Goal: Task Accomplishment & Management: Manage account settings

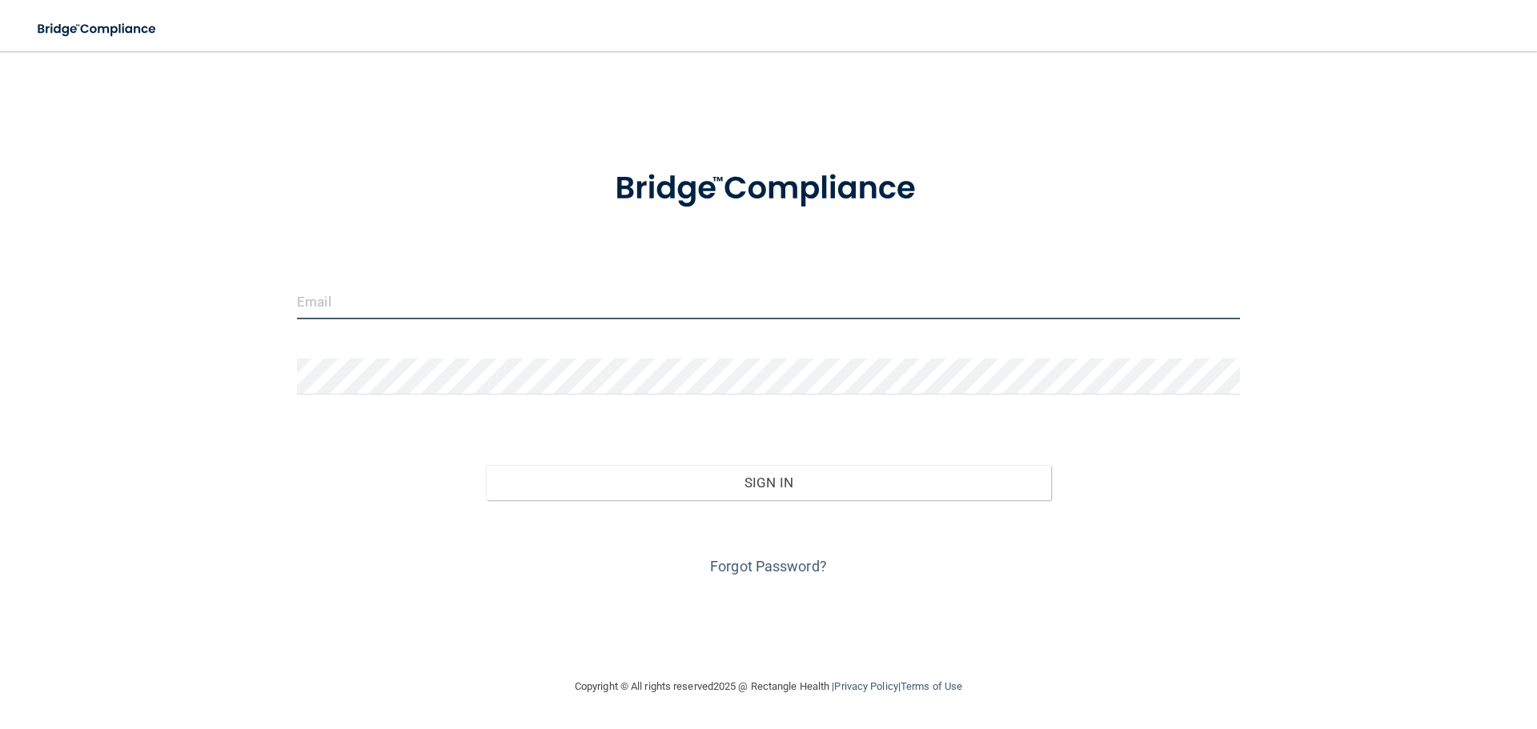
click at [649, 308] on input "email" at bounding box center [768, 301] width 943 height 36
type input "[EMAIL_ADDRESS][DOMAIN_NAME]"
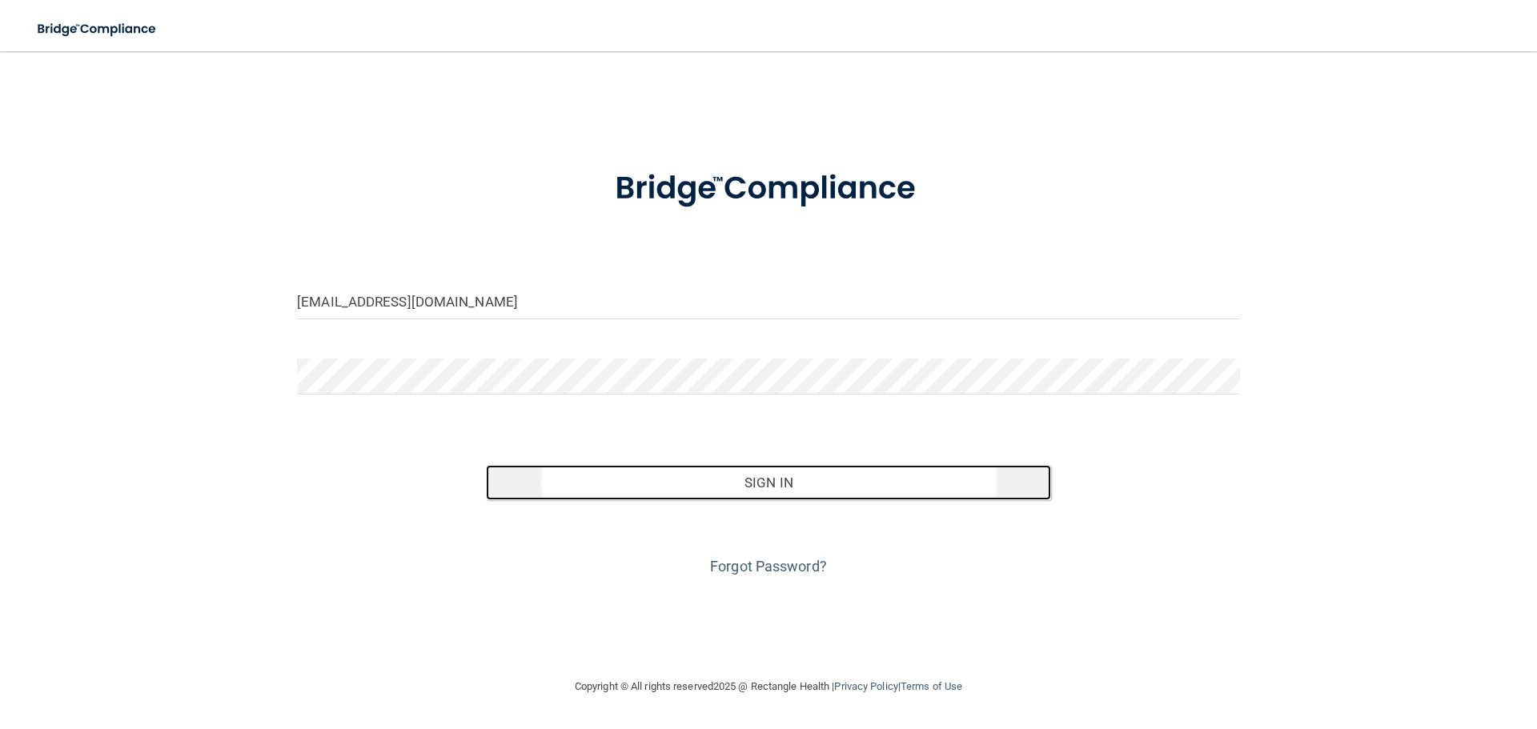
click at [757, 480] on button "Sign In" at bounding box center [769, 482] width 566 height 35
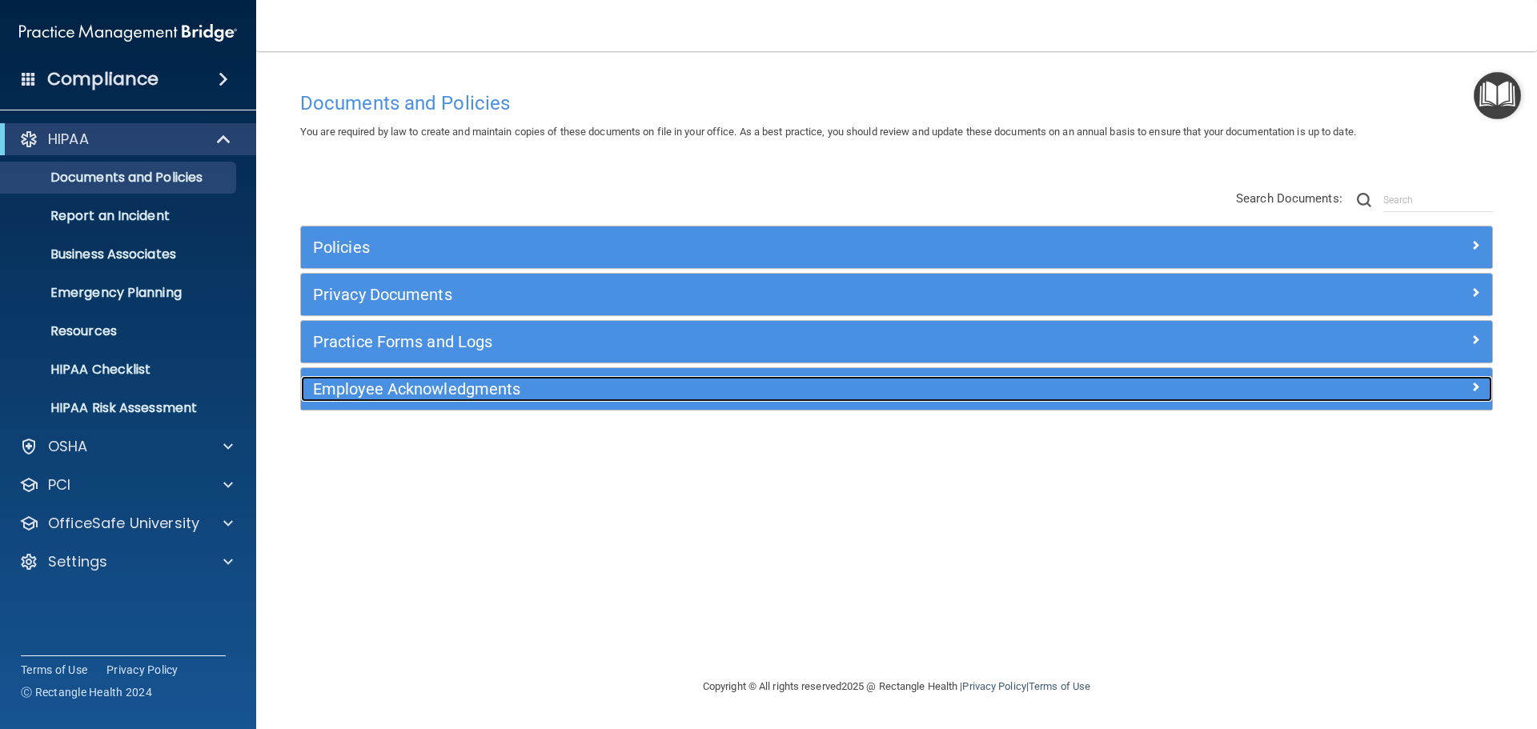
click at [421, 388] on h5 "Employee Acknowledgments" at bounding box center [747, 389] width 869 height 18
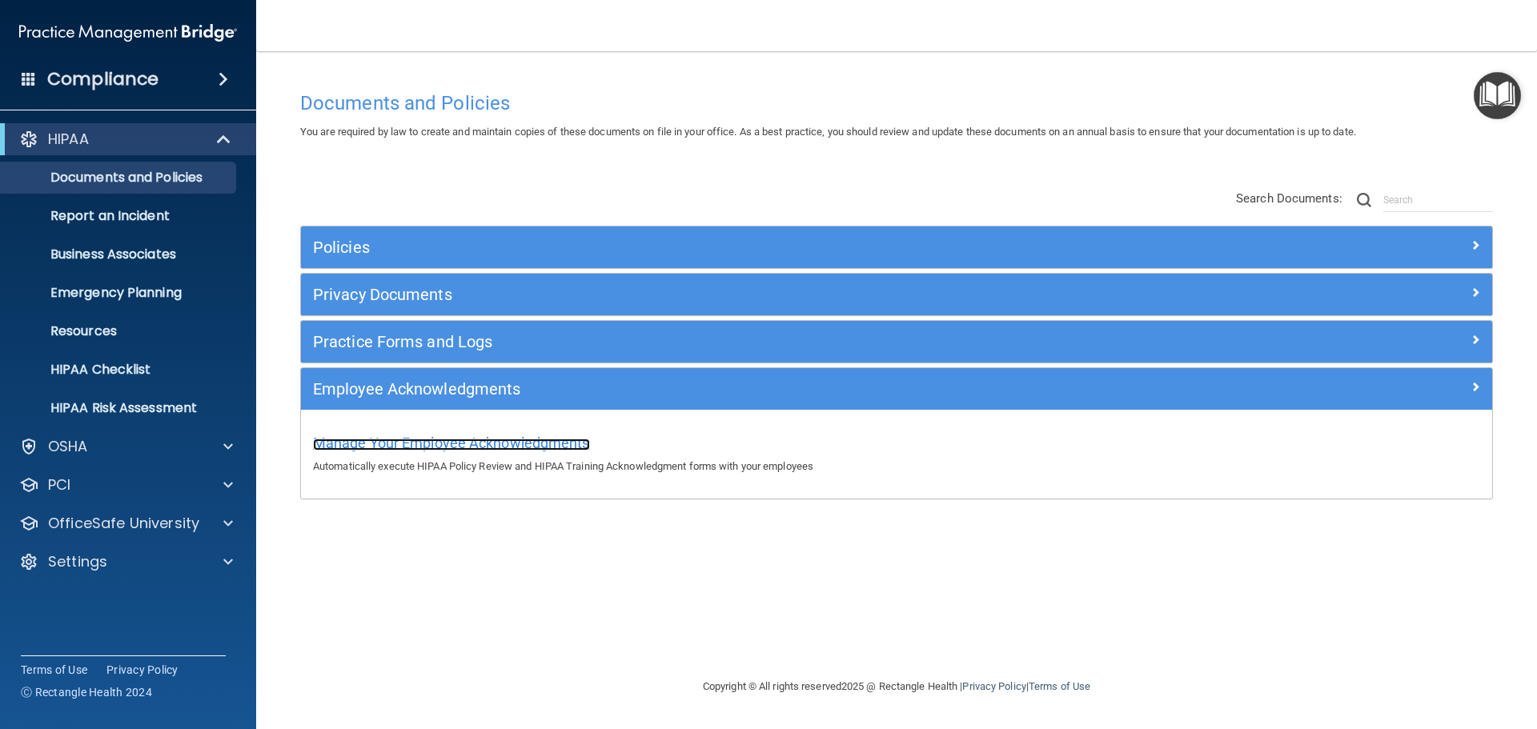
click at [565, 447] on span "Manage Your Employee Acknowledgments" at bounding box center [451, 443] width 277 height 17
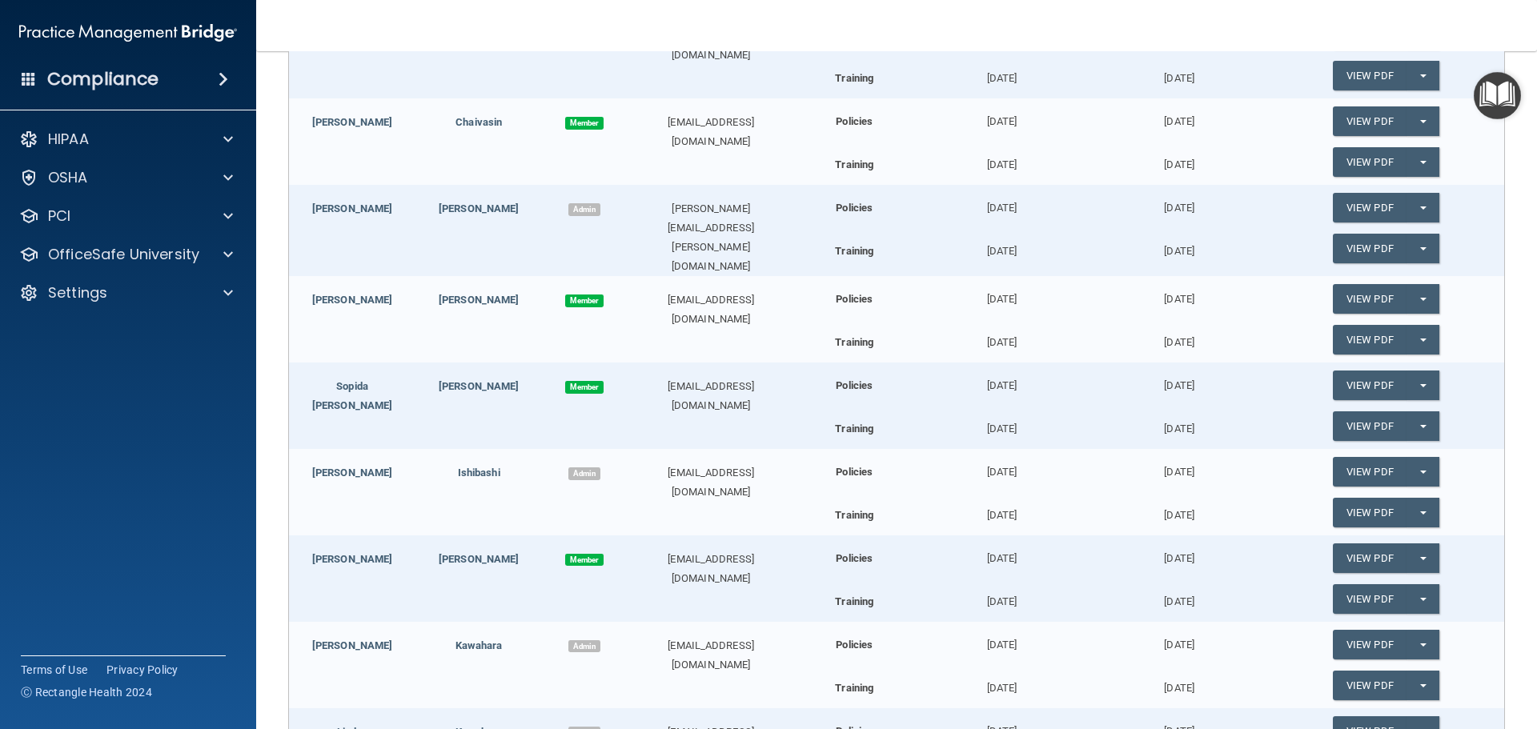
scroll to position [640, 0]
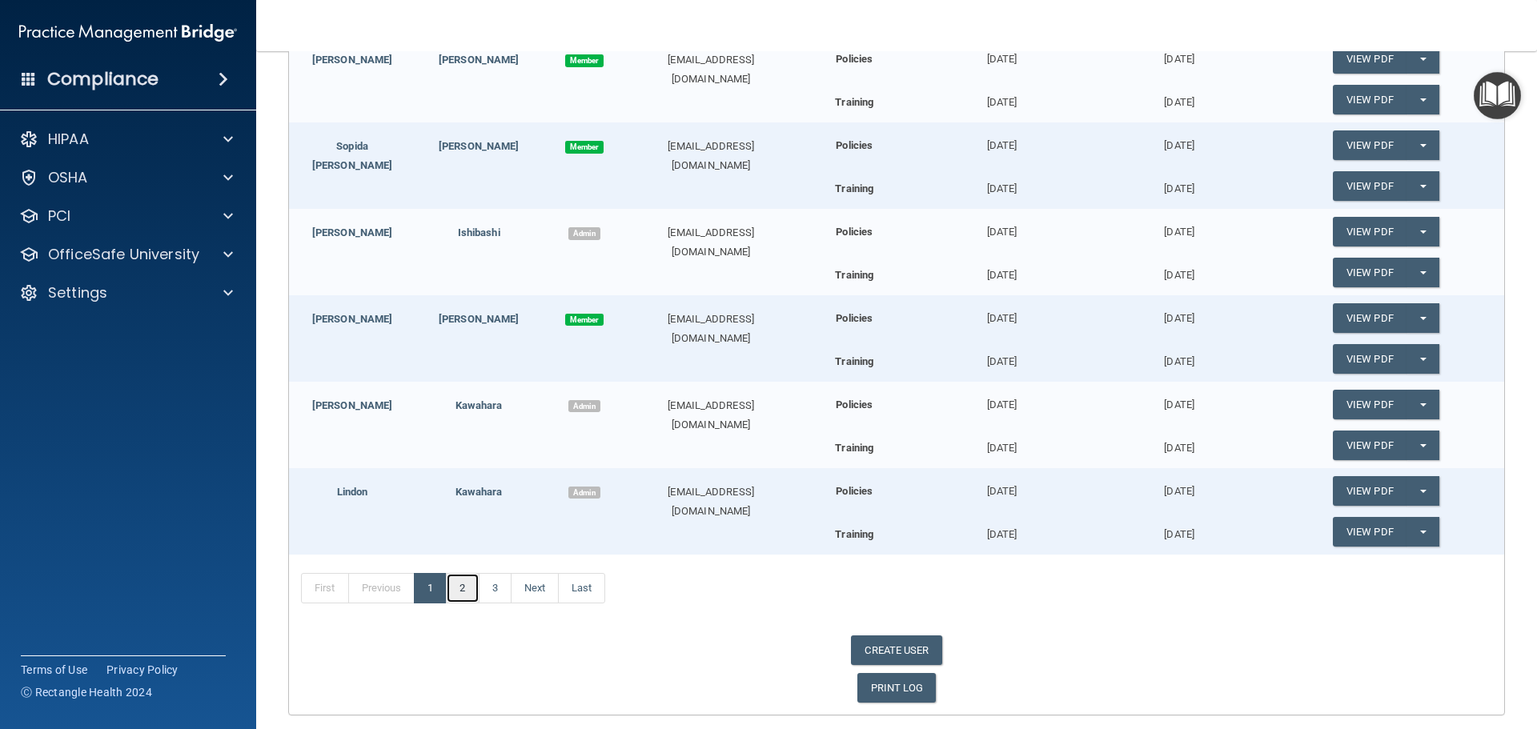
click at [466, 583] on link "2" at bounding box center [462, 588] width 33 height 30
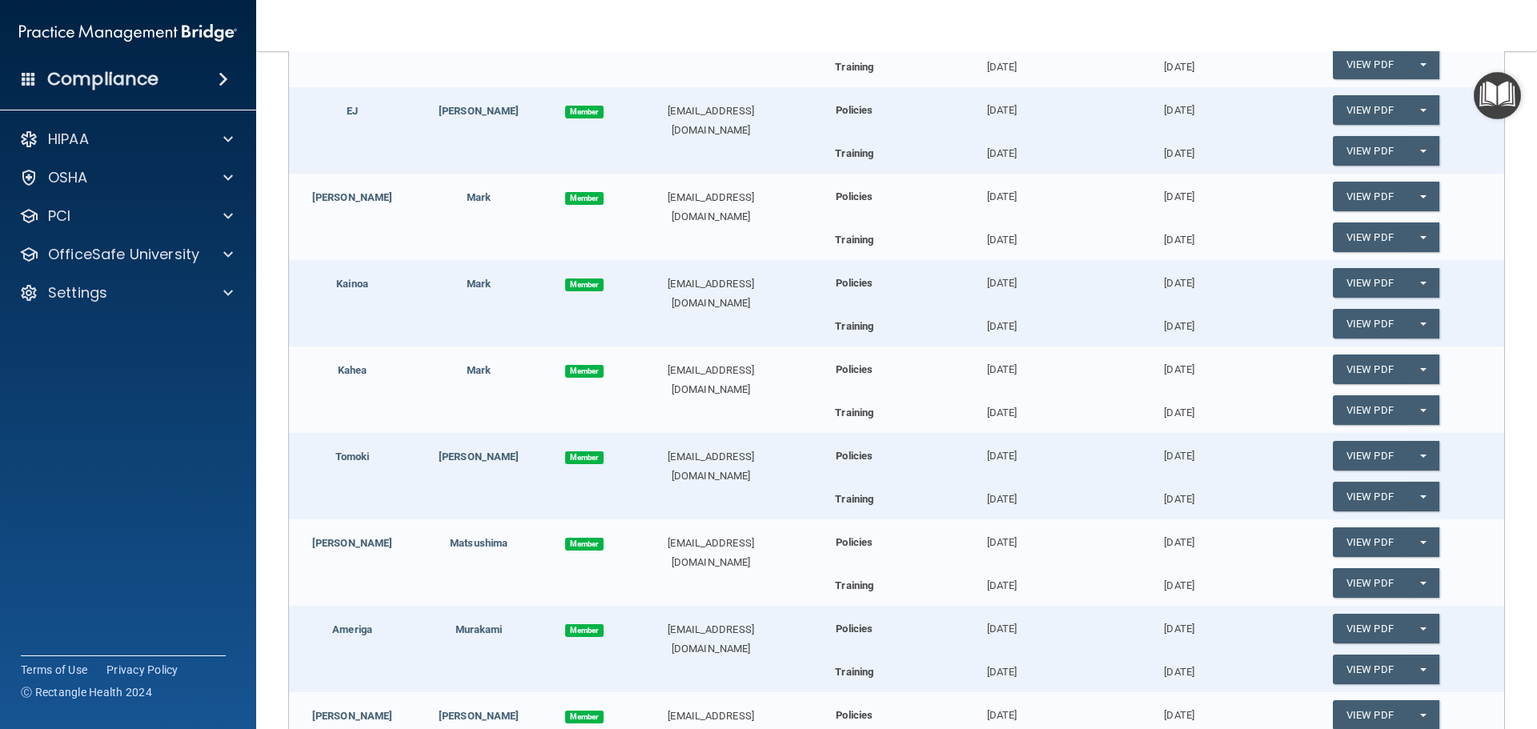
scroll to position [160, 0]
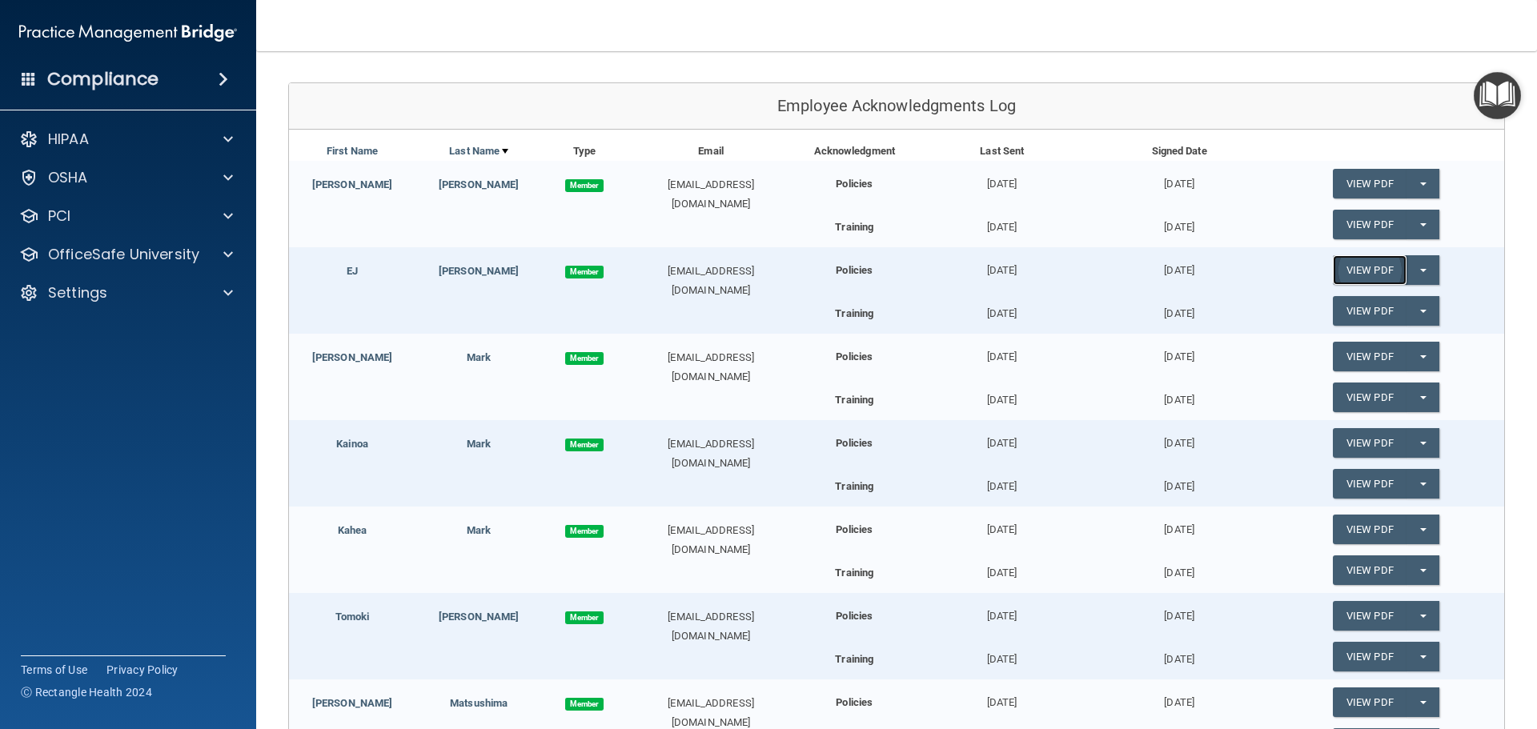
click at [1370, 266] on link "View PDF" at bounding box center [1370, 270] width 74 height 30
click at [1365, 317] on link "View PDF" at bounding box center [1370, 311] width 74 height 30
click at [148, 138] on div "HIPAA" at bounding box center [106, 139] width 199 height 19
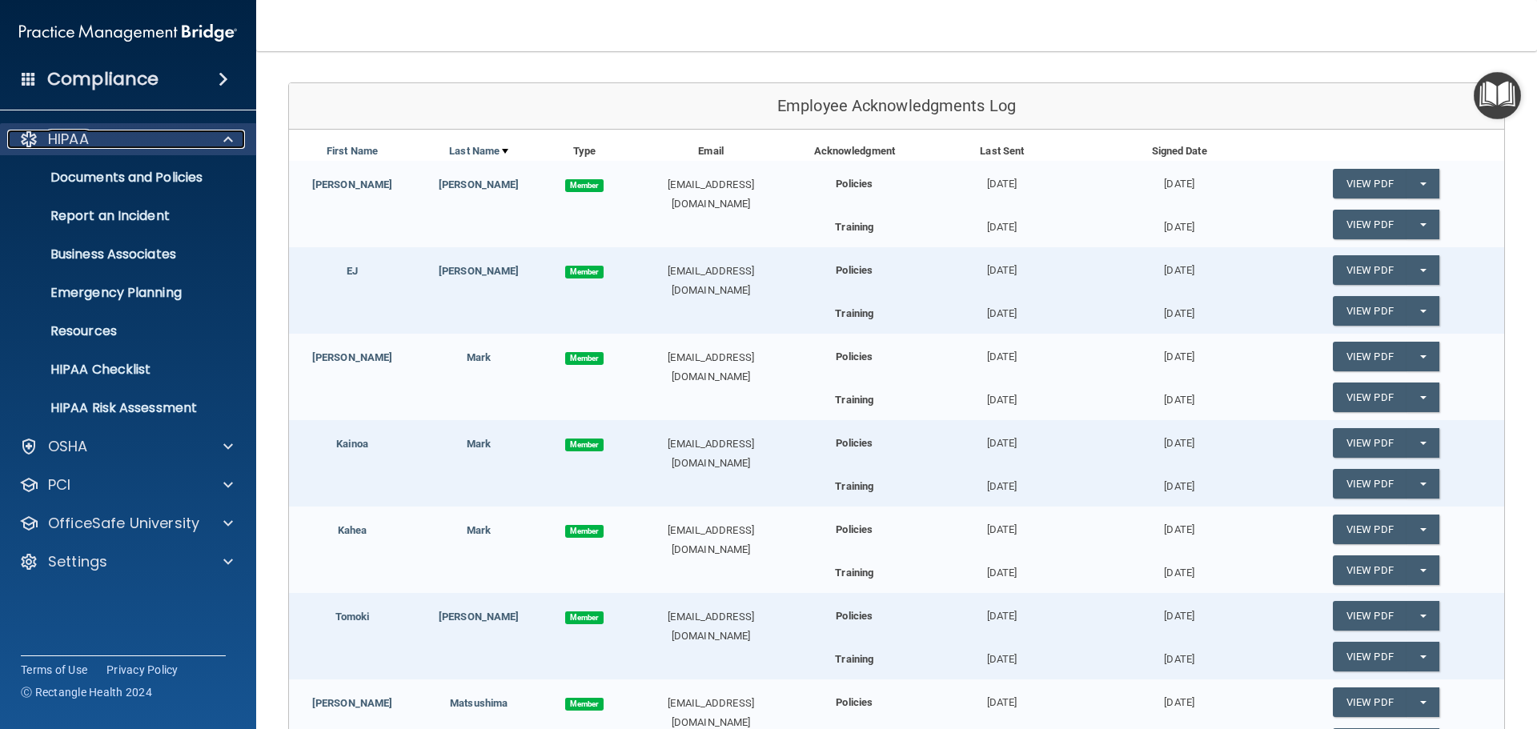
click at [148, 138] on div "HIPAA" at bounding box center [106, 139] width 199 height 19
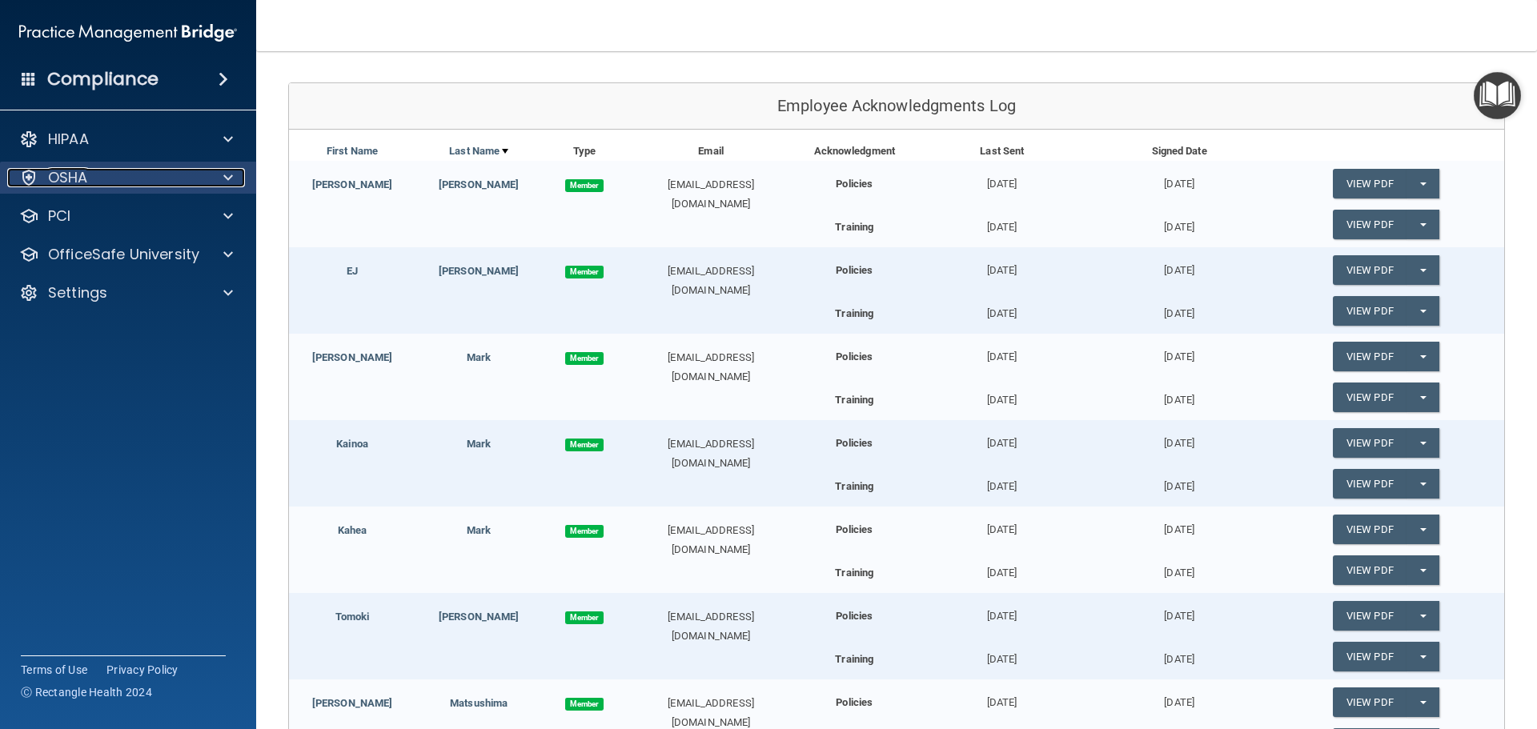
click at [132, 180] on div "OSHA" at bounding box center [106, 177] width 199 height 19
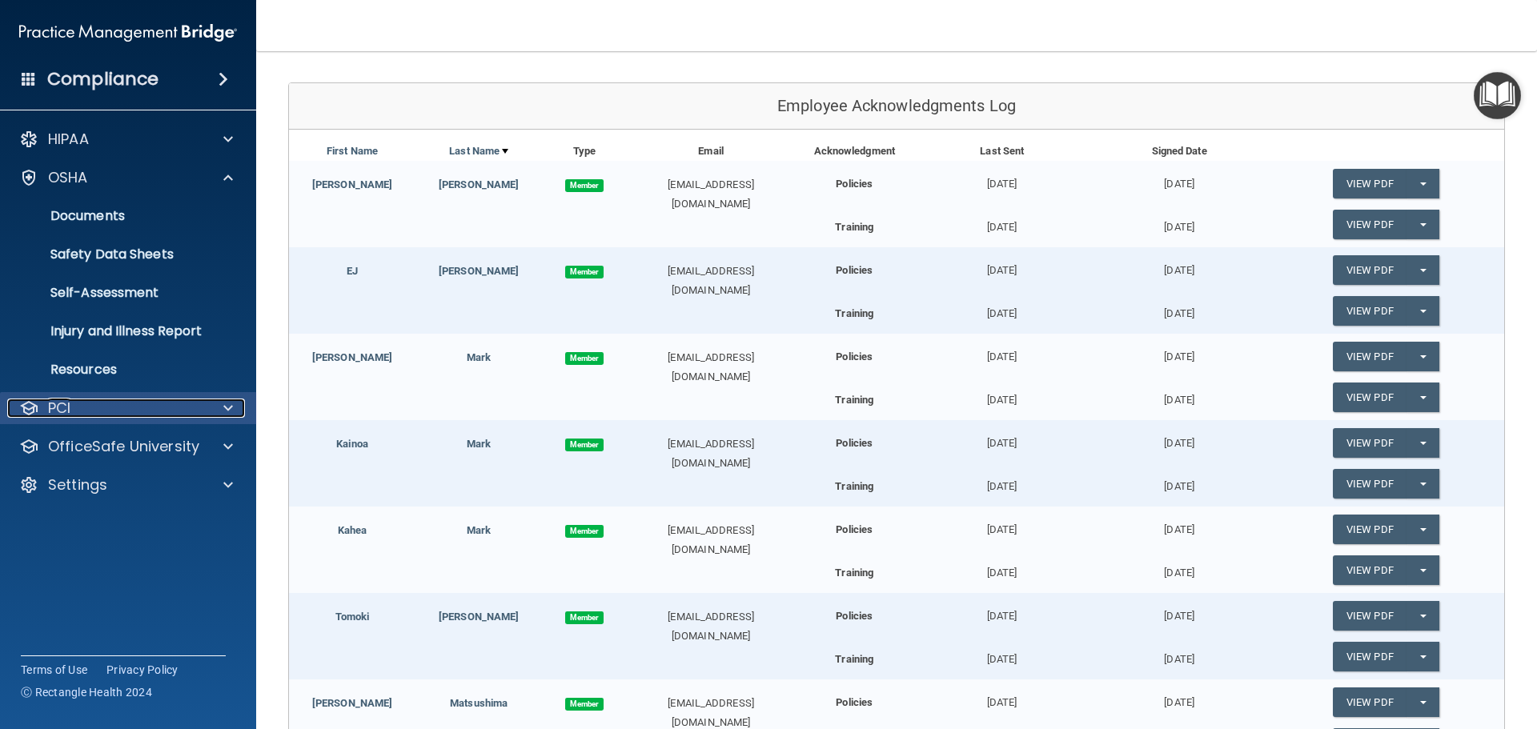
click at [119, 411] on div "PCI" at bounding box center [106, 408] width 199 height 19
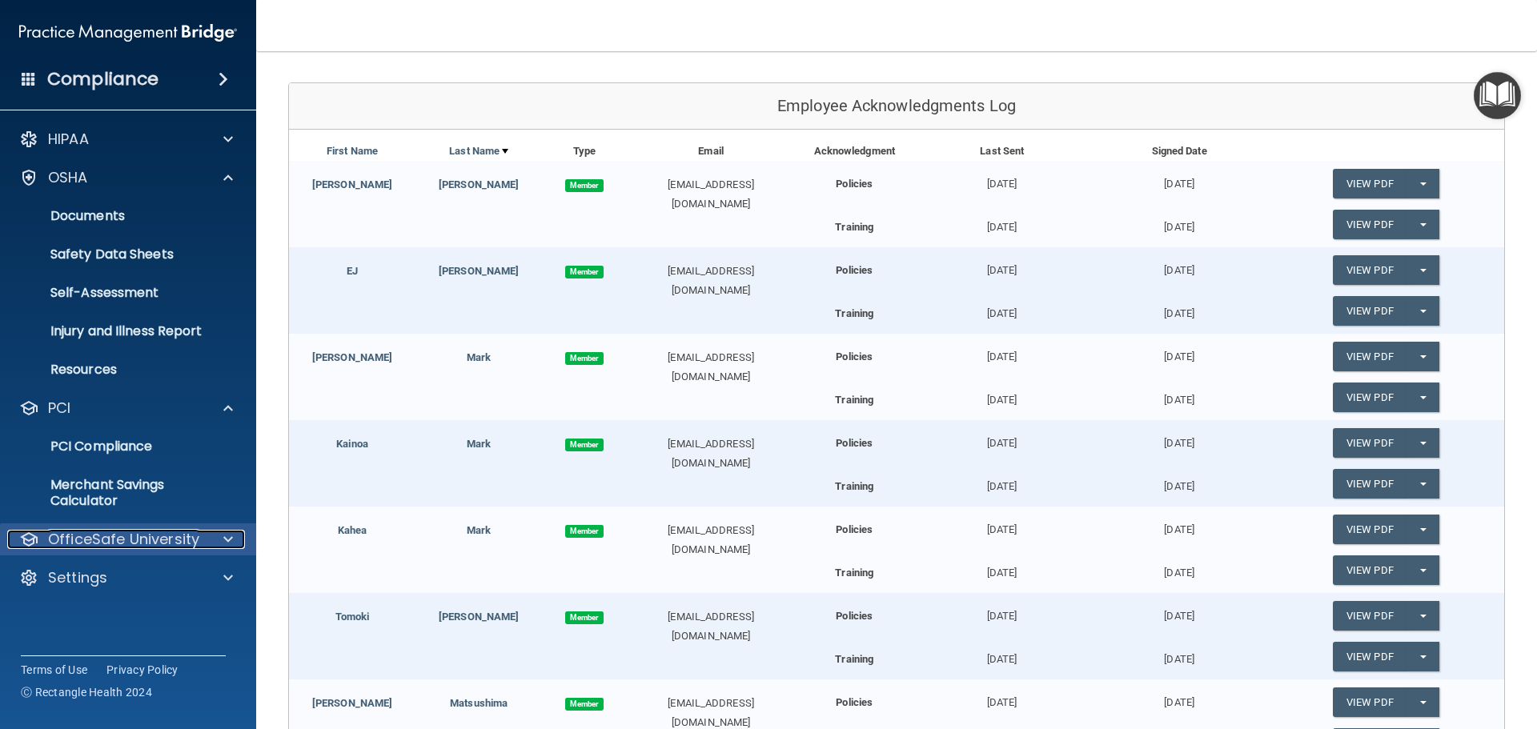
click at [136, 543] on p "OfficeSafe University" at bounding box center [123, 539] width 151 height 19
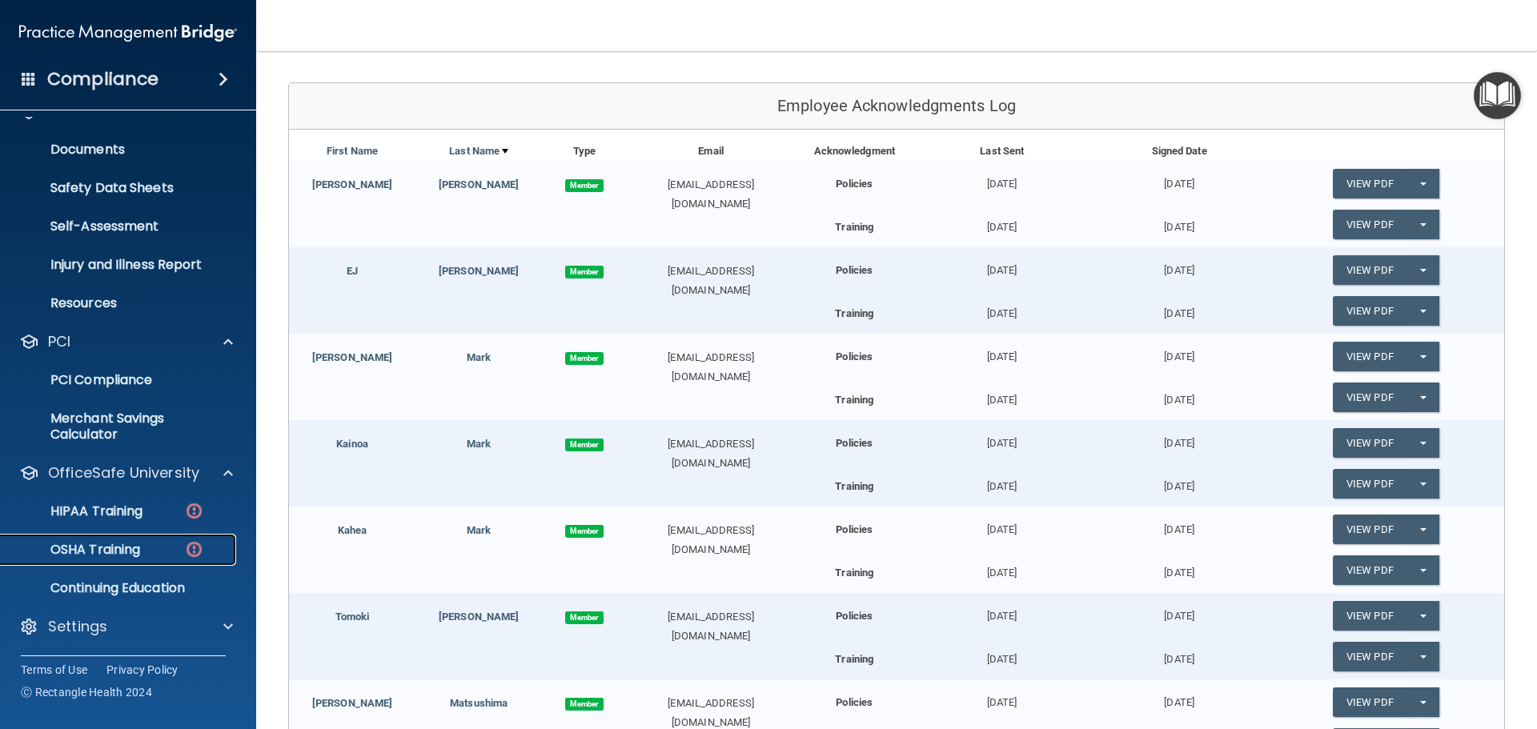
click at [122, 544] on p "OSHA Training" at bounding box center [75, 550] width 130 height 16
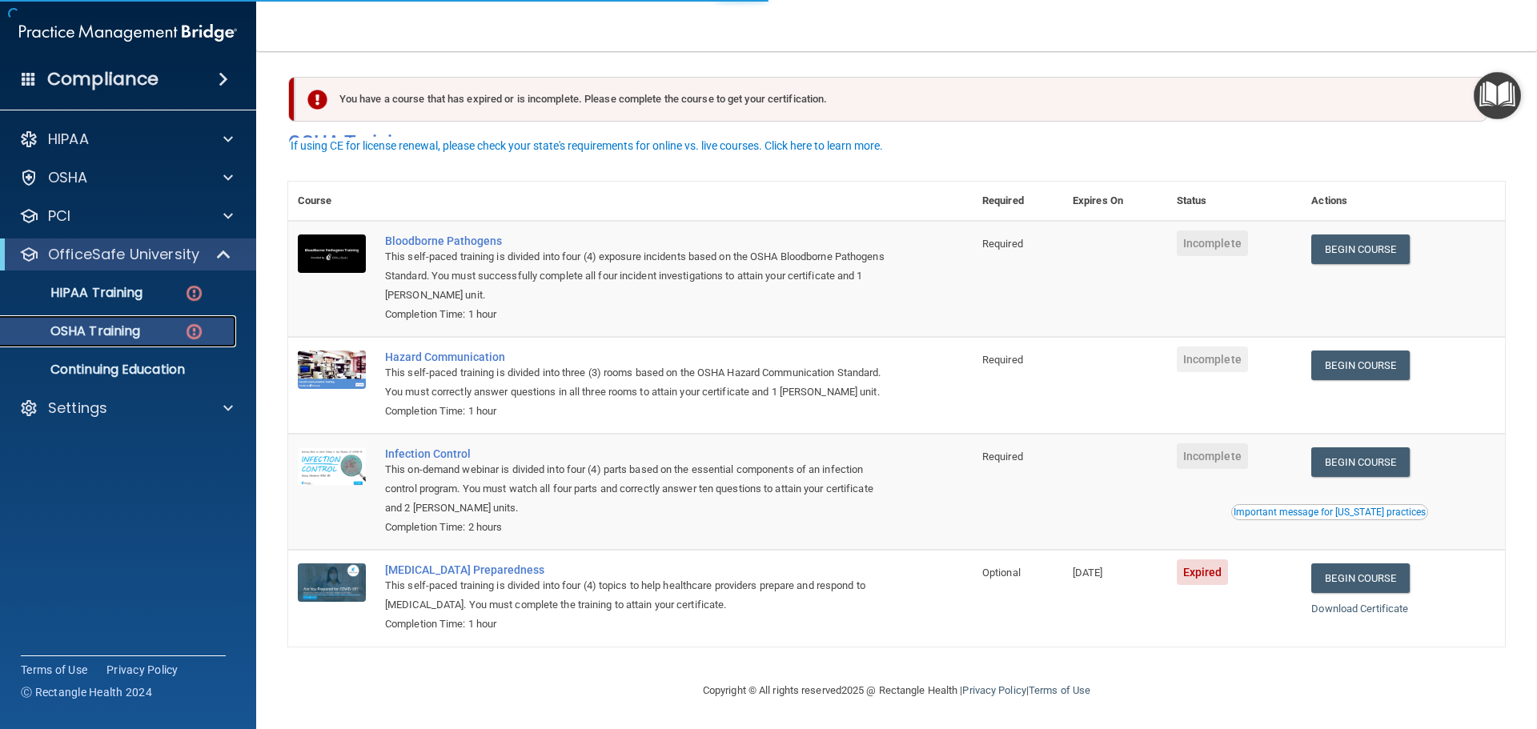
scroll to position [26, 0]
click at [125, 363] on p "Continuing Education" at bounding box center [119, 370] width 219 height 16
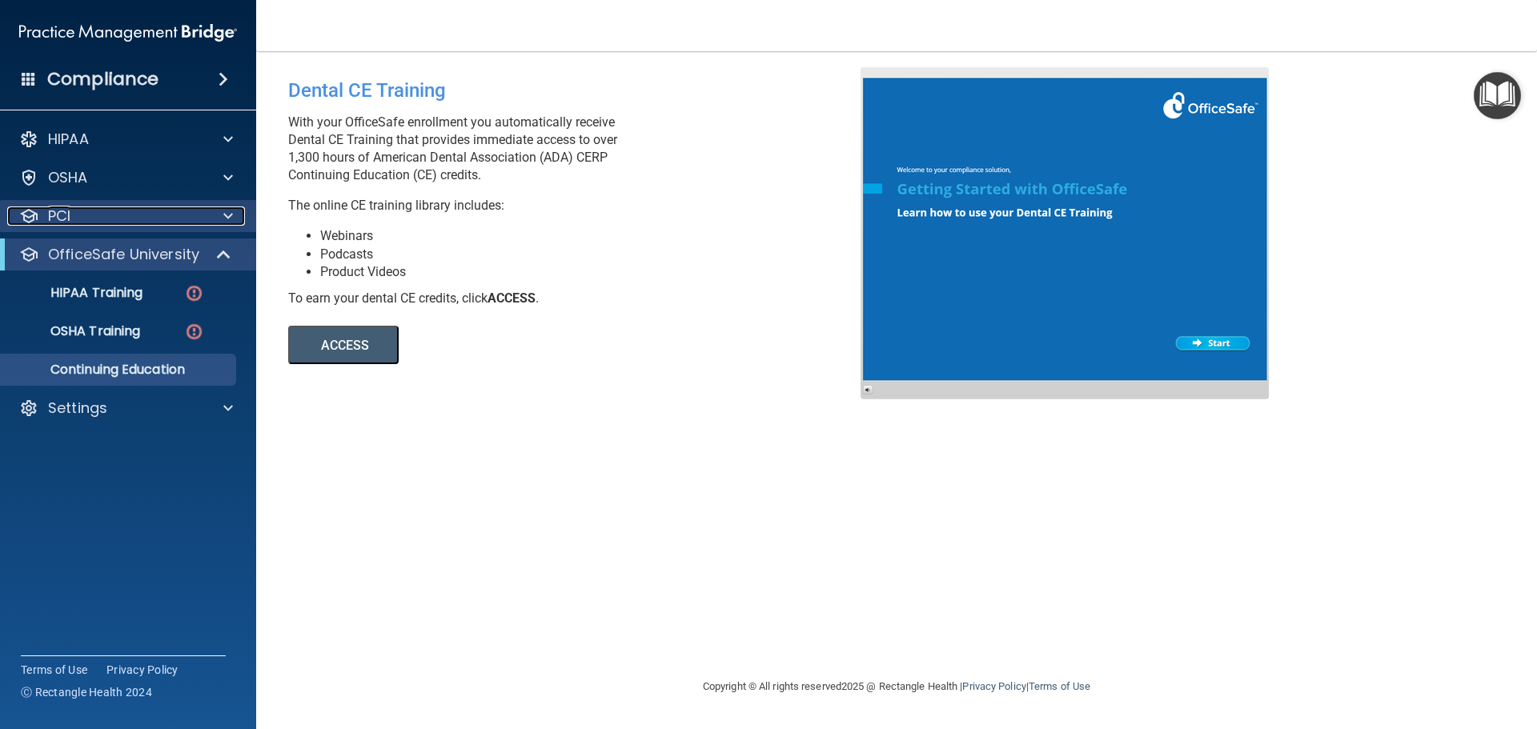
click at [111, 222] on div "PCI" at bounding box center [106, 216] width 199 height 19
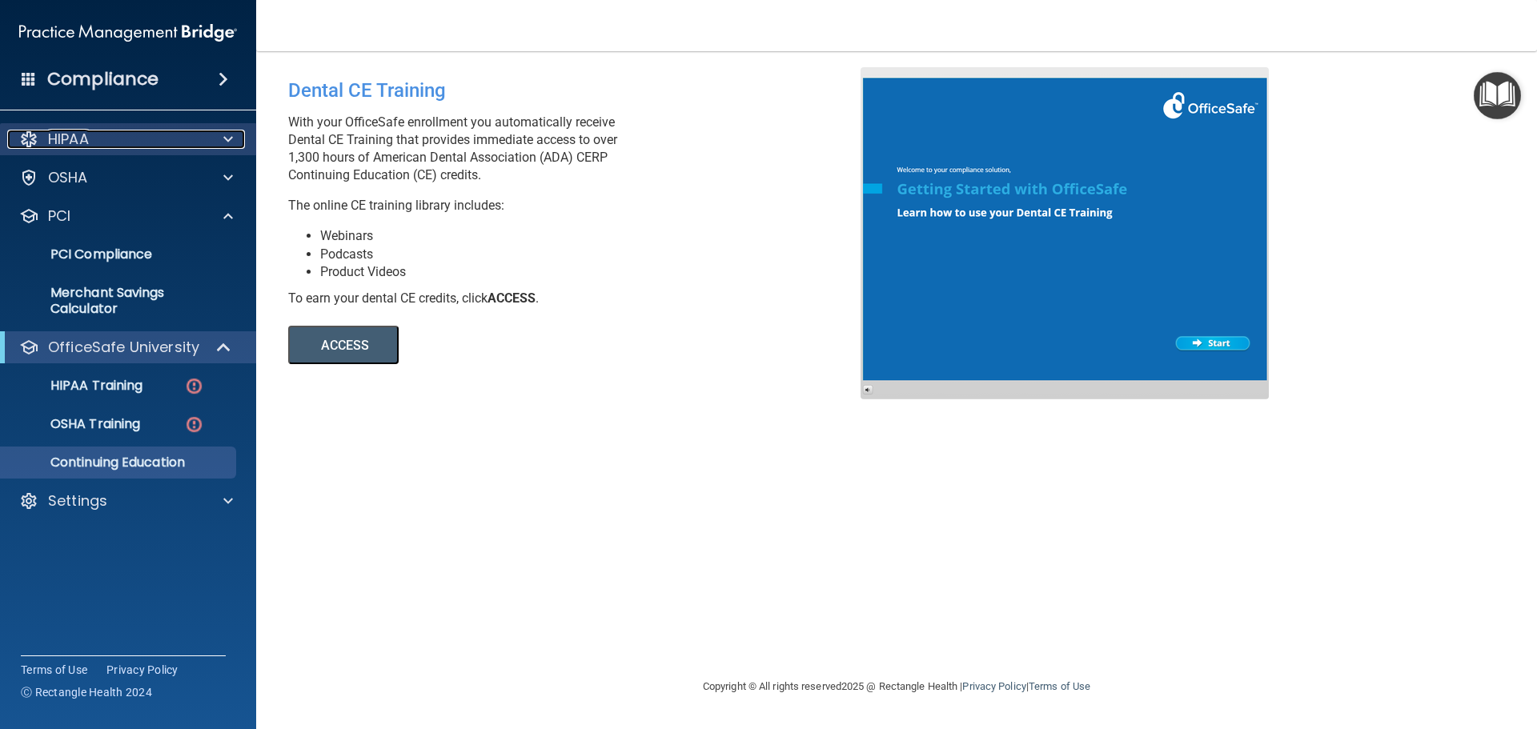
click at [123, 146] on div "HIPAA" at bounding box center [106, 139] width 199 height 19
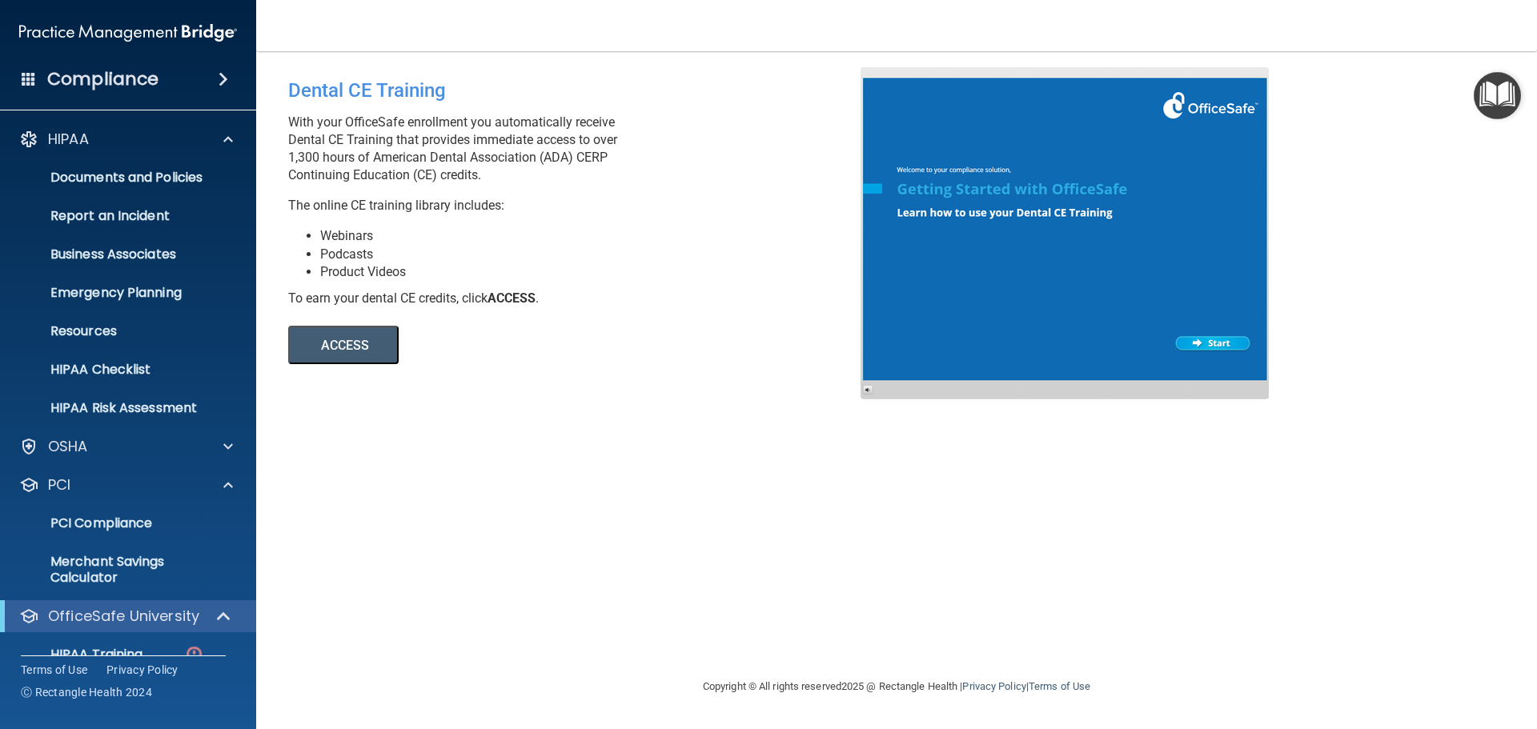
click at [142, 73] on h4 "Compliance" at bounding box center [102, 79] width 111 height 22
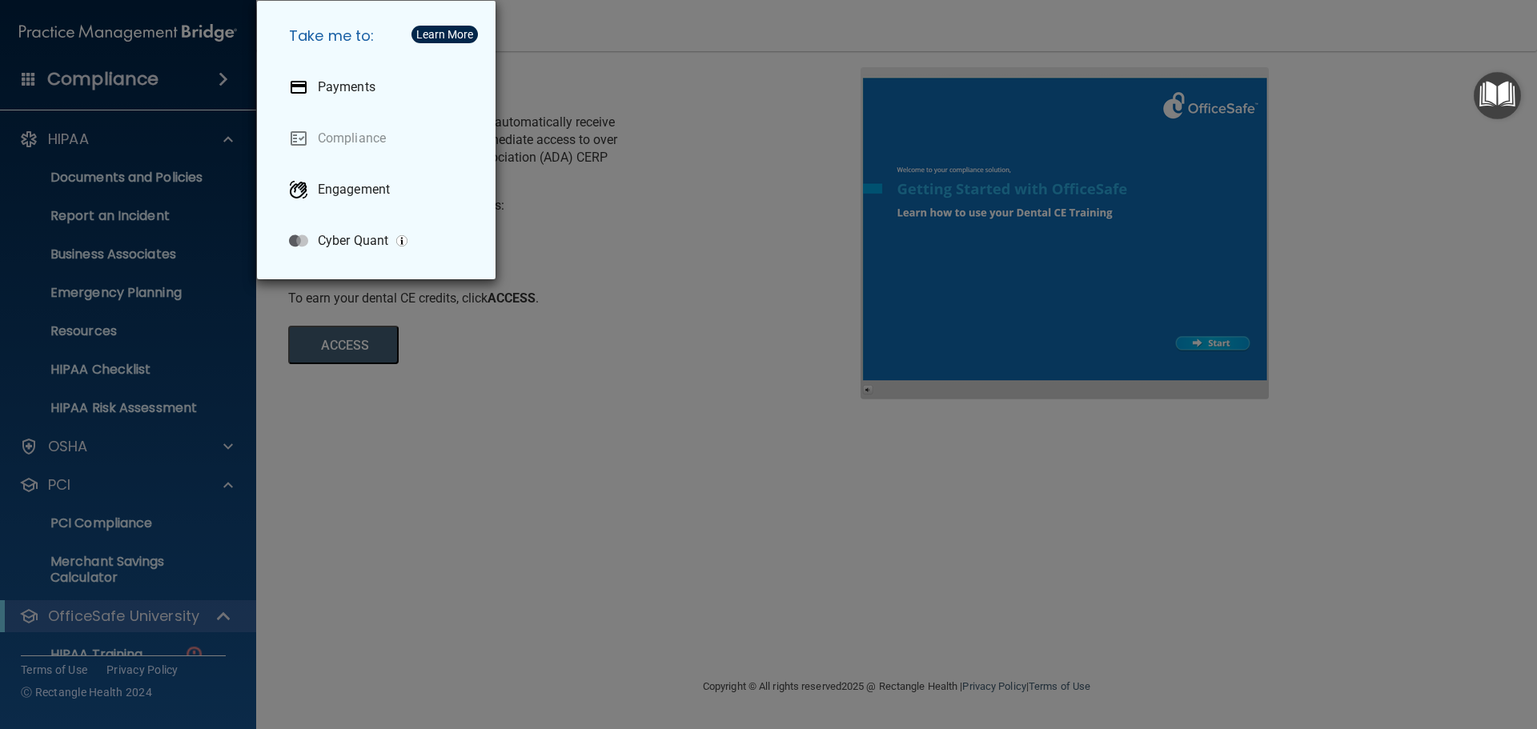
click at [181, 77] on div "Take me to: Payments Compliance Engagement Cyber Quant" at bounding box center [768, 364] width 1537 height 729
